Goal: Navigation & Orientation: Find specific page/section

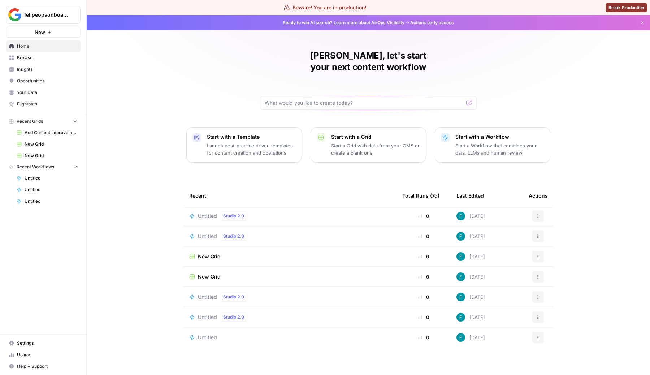
click at [31, 342] on span "Settings" at bounding box center [47, 343] width 60 height 6
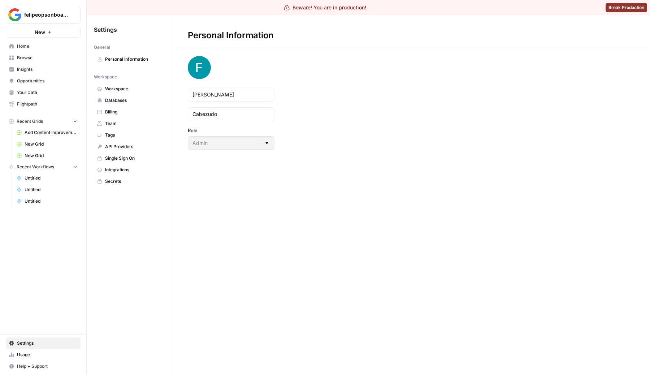
click at [24, 354] on span "Usage" at bounding box center [47, 354] width 60 height 6
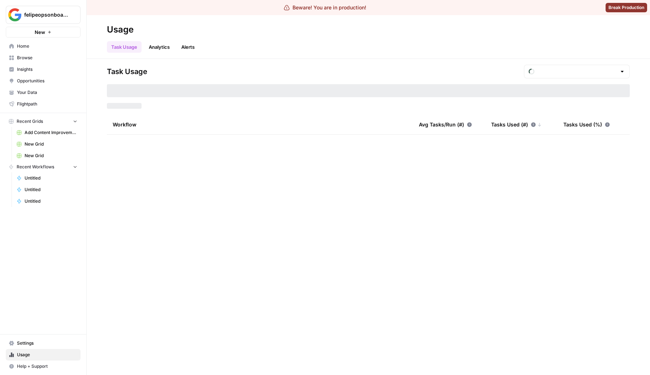
type input "September Tasks"
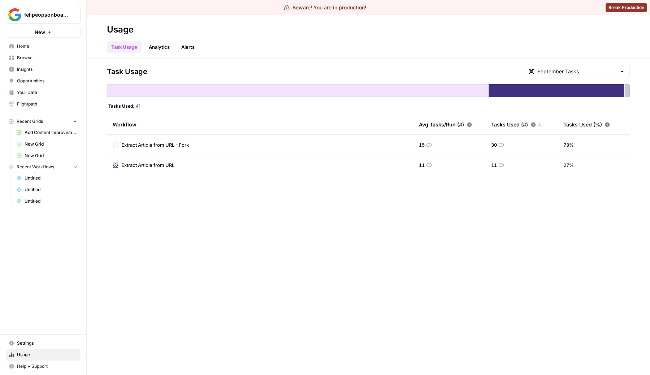
click at [45, 347] on link "Settings" at bounding box center [43, 343] width 75 height 12
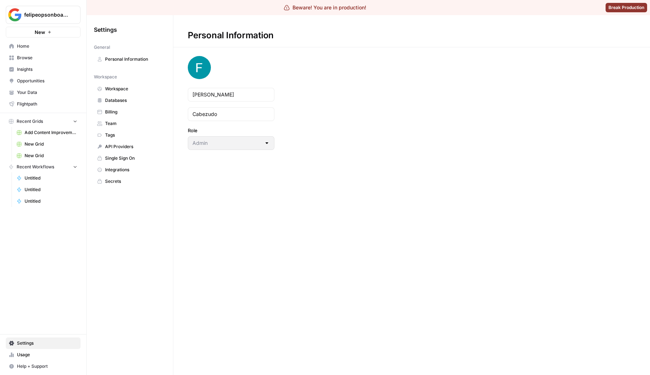
click at [43, 366] on span "Help + Support" at bounding box center [47, 366] width 60 height 6
click at [101, 340] on span "AirOps Academy" at bounding box center [120, 339] width 48 height 6
